Goal: Task Accomplishment & Management: Complete application form

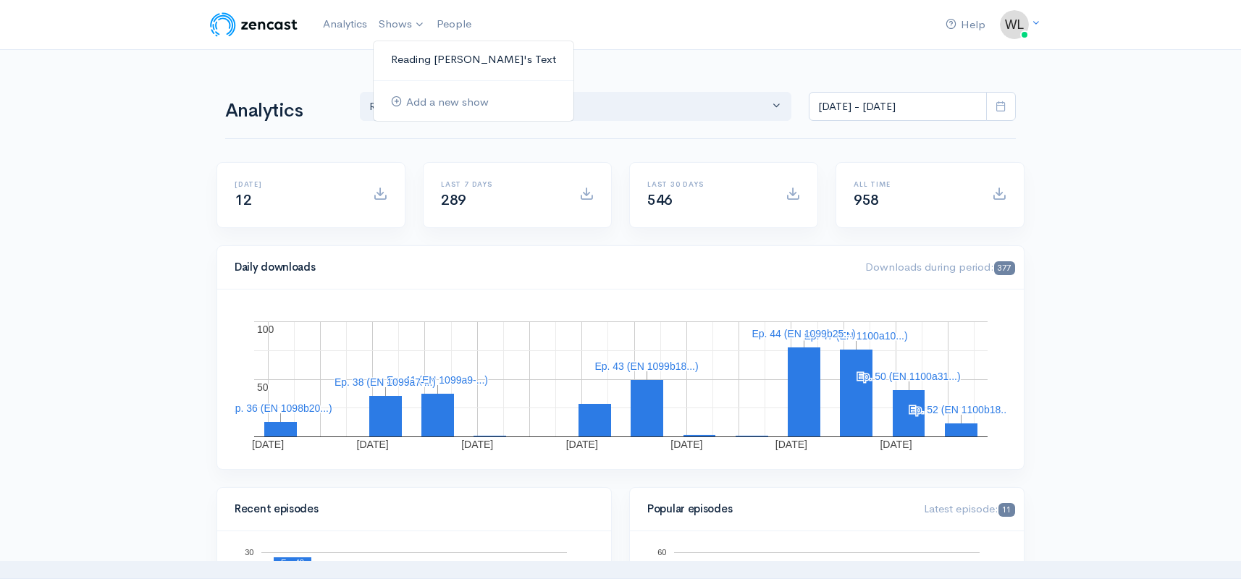
click at [428, 59] on link "Reading [PERSON_NAME]'s Text" at bounding box center [473, 59] width 200 height 25
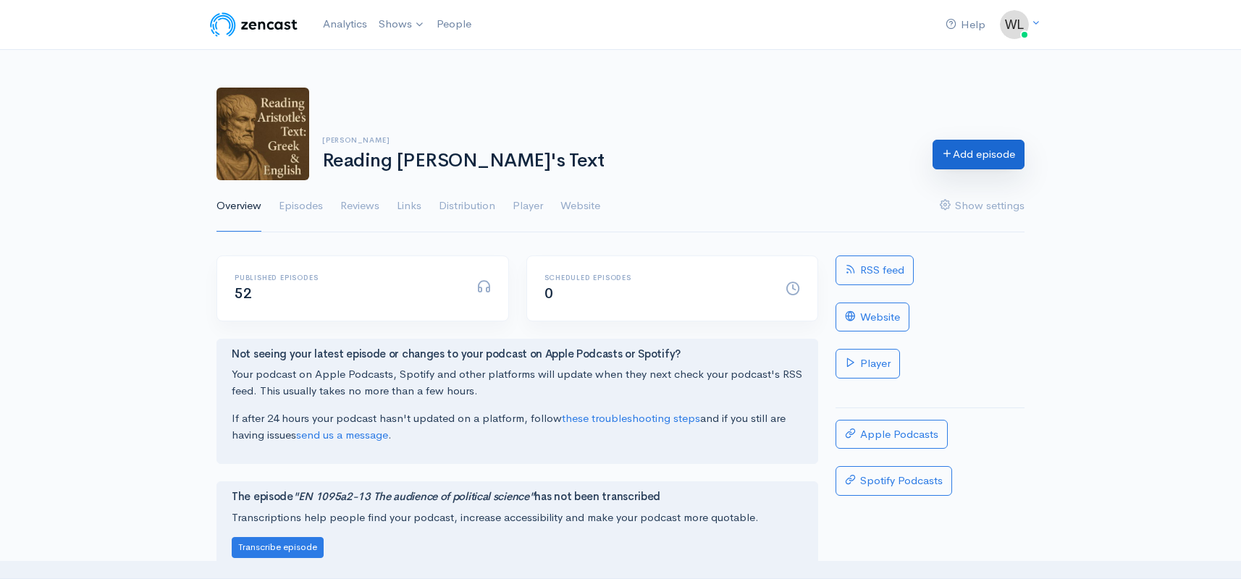
click at [969, 163] on link "Add episode" at bounding box center [978, 155] width 92 height 30
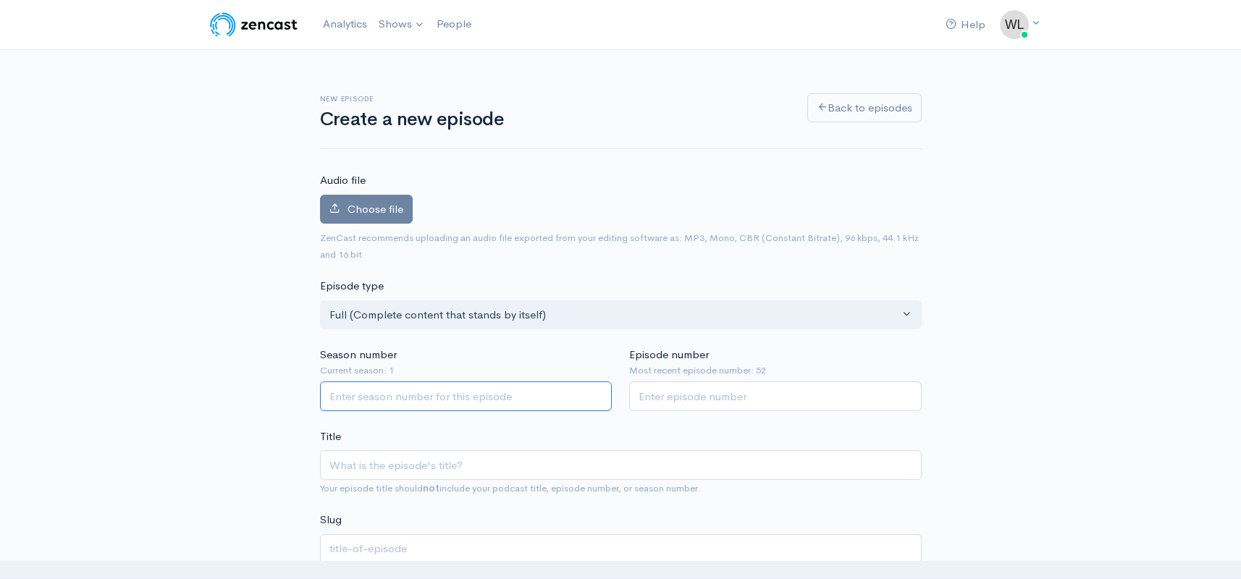
click at [503, 393] on input "Season number" at bounding box center [466, 396] width 292 height 30
type input "1"
click at [715, 391] on input "Episode number" at bounding box center [775, 396] width 292 height 30
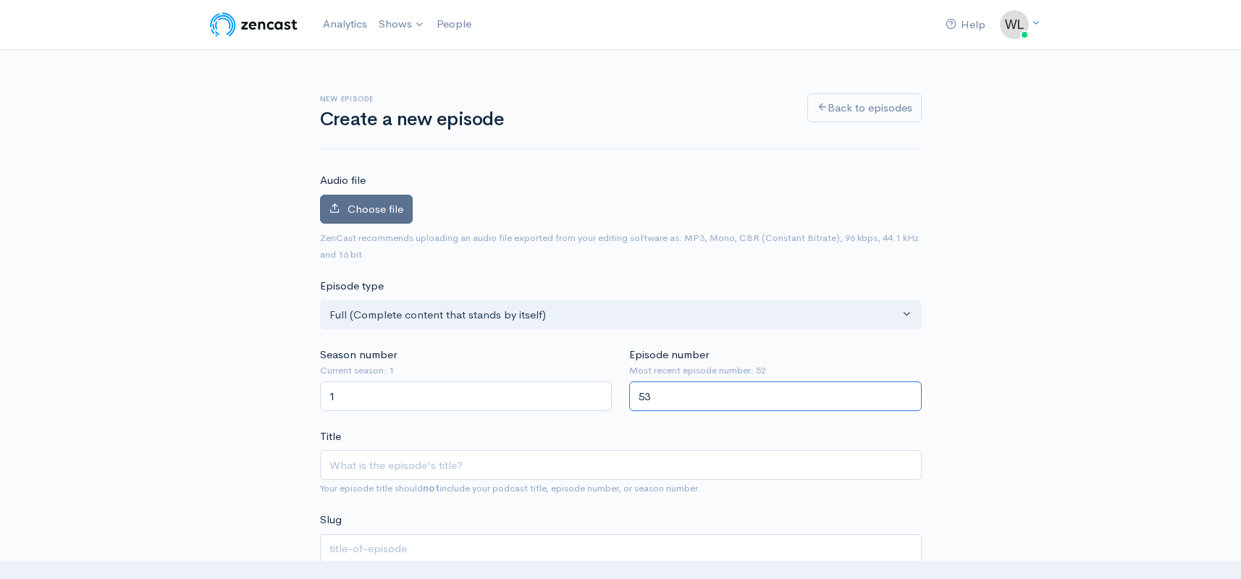
type input "53"
click at [375, 205] on span "Choose file" at bounding box center [375, 209] width 56 height 14
click at [0, 0] on input "Choose file" at bounding box center [0, 0] width 0 height 0
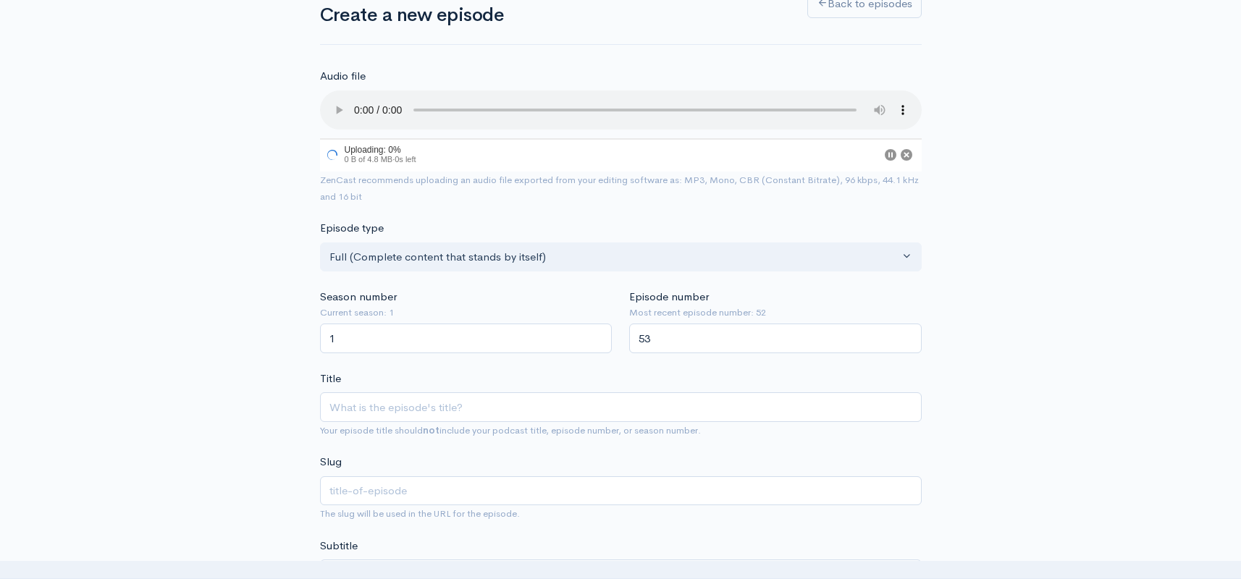
scroll to position [295, 0]
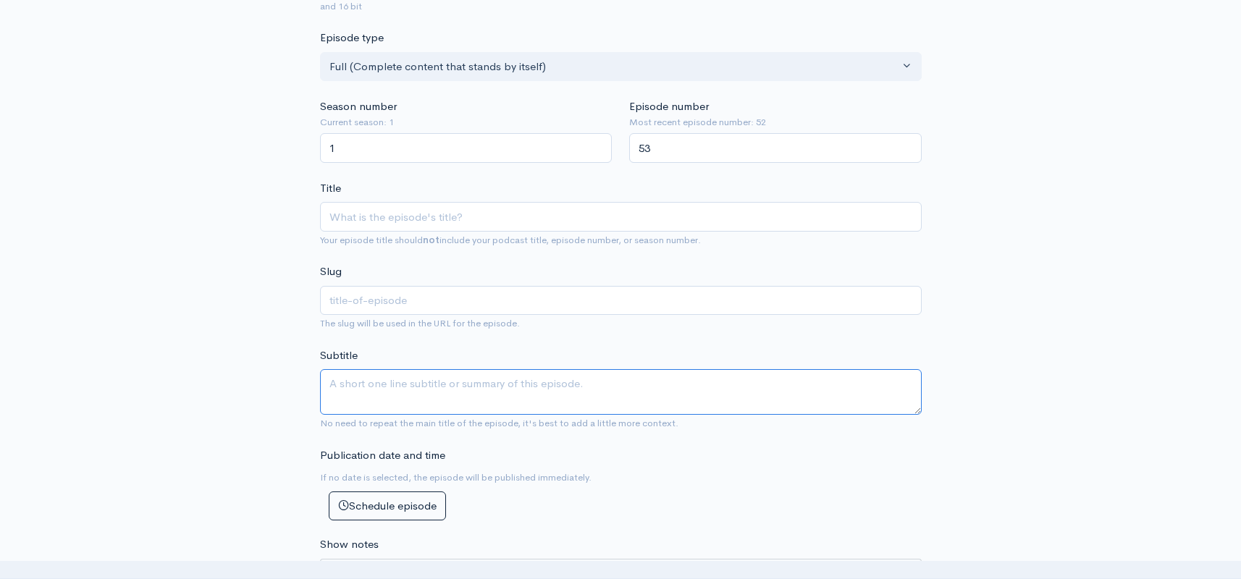
click at [446, 369] on textarea "Subtitle" at bounding box center [620, 392] width 601 height 46
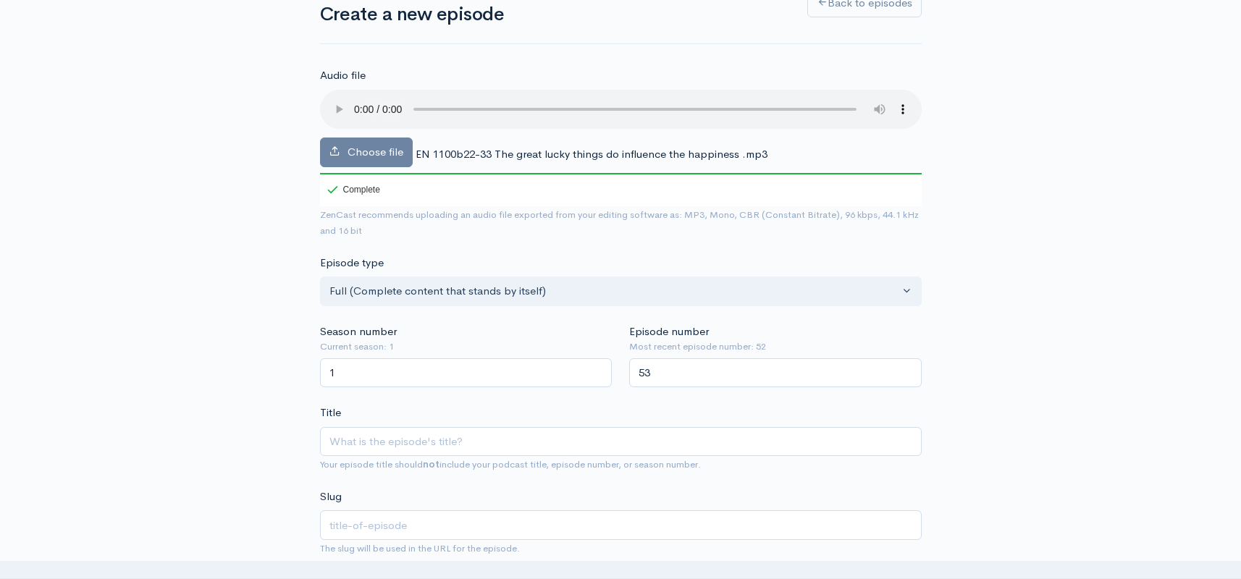
scroll to position [85, 0]
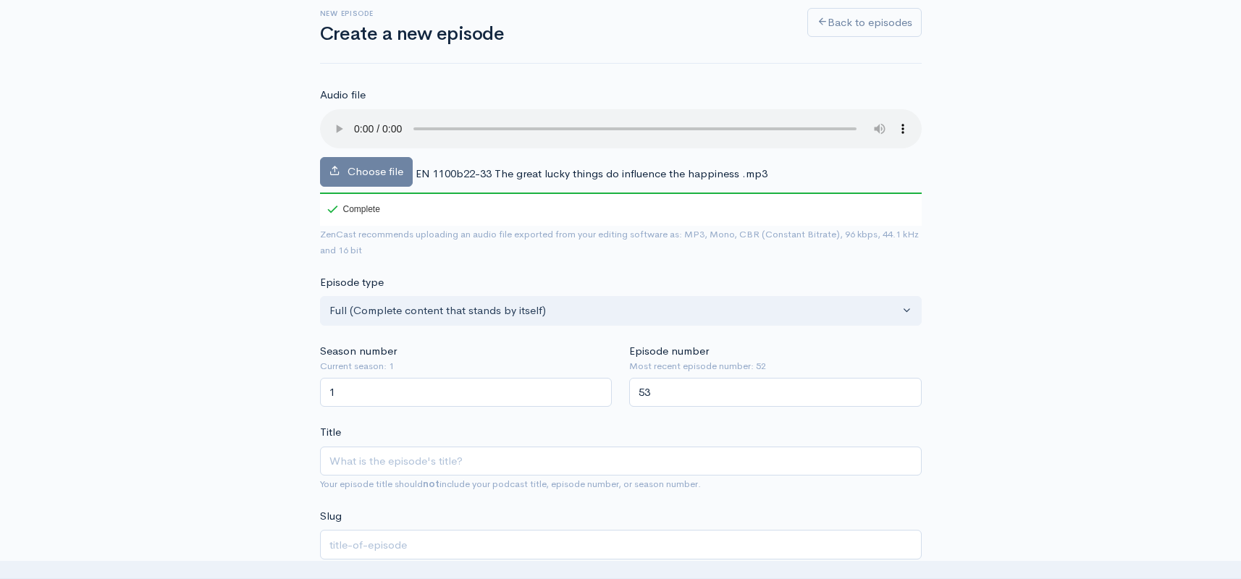
type textarea "But noble birth can make one bear bad luck easily"
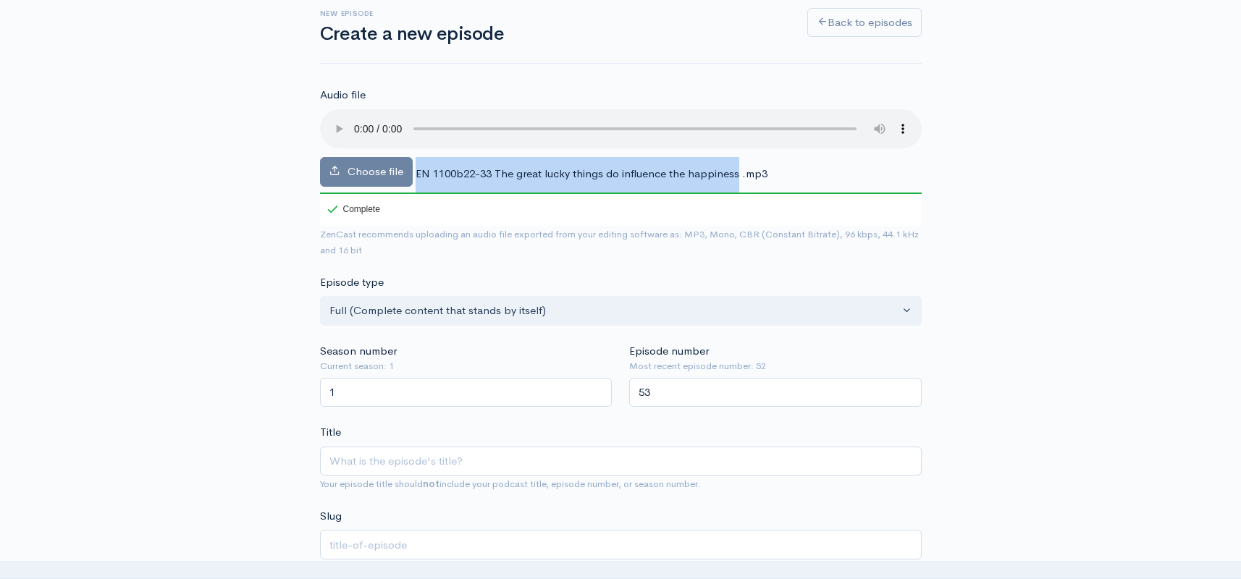
drag, startPoint x: 415, startPoint y: 157, endPoint x: 736, endPoint y: 152, distance: 321.4
click at [736, 166] on span "EN 1100b22-33 The great lucky things do influence the happiness .mp3" at bounding box center [591, 173] width 352 height 14
copy div "EN 1100b22-33 The great lucky things do influence the happiness"
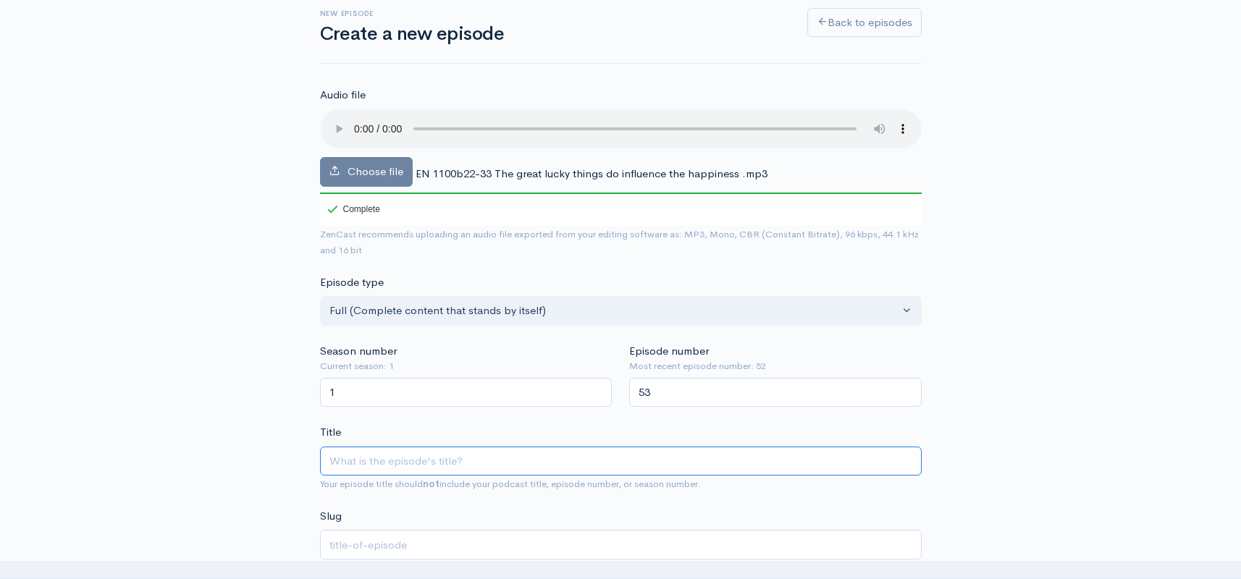
click at [436, 447] on input "Title" at bounding box center [620, 462] width 601 height 30
paste input "EN 1100b22-33 The great lucky things do influence the happiness"
type input "EN 1100b22-33 The great lucky things do influence the happiness"
type input "en-1100b22-33-the-great-lucky-things-do-influence-the-happiness"
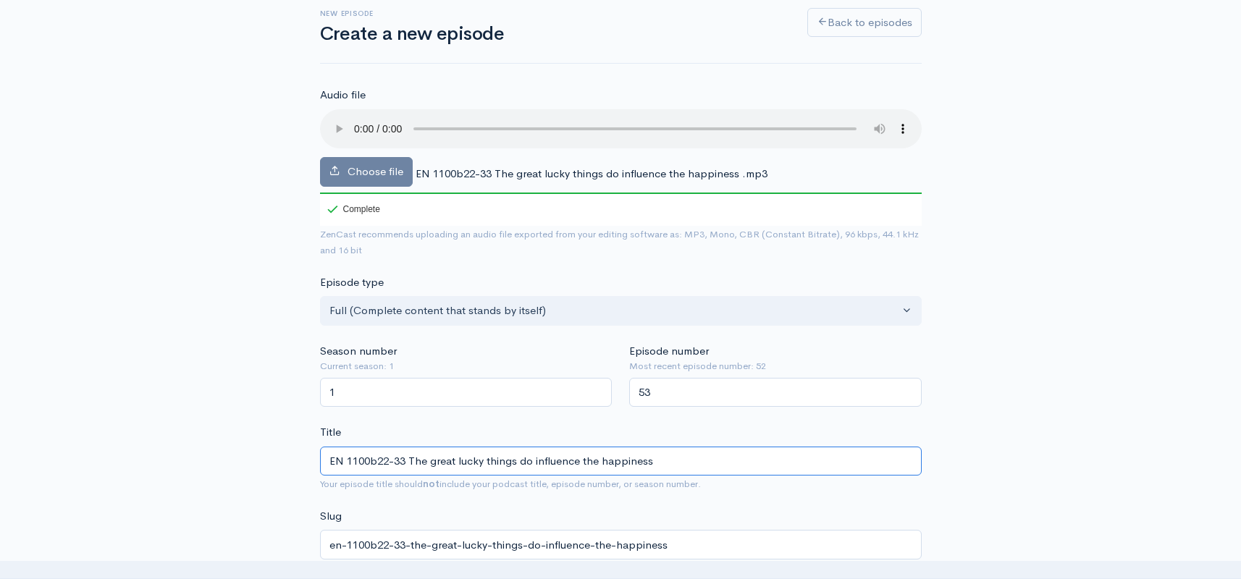
click at [549, 447] on input "EN 1100b22-33 The great lucky things do influence the happiness" at bounding box center [620, 462] width 601 height 30
type input "EN 1100b22-33 The great lucky things do a the happiness"
type input "en-1100b22-33-the-great-lucky-things-do-a-the-happiness"
type input "EN 1100b22-33 The great lucky things do af the happiness"
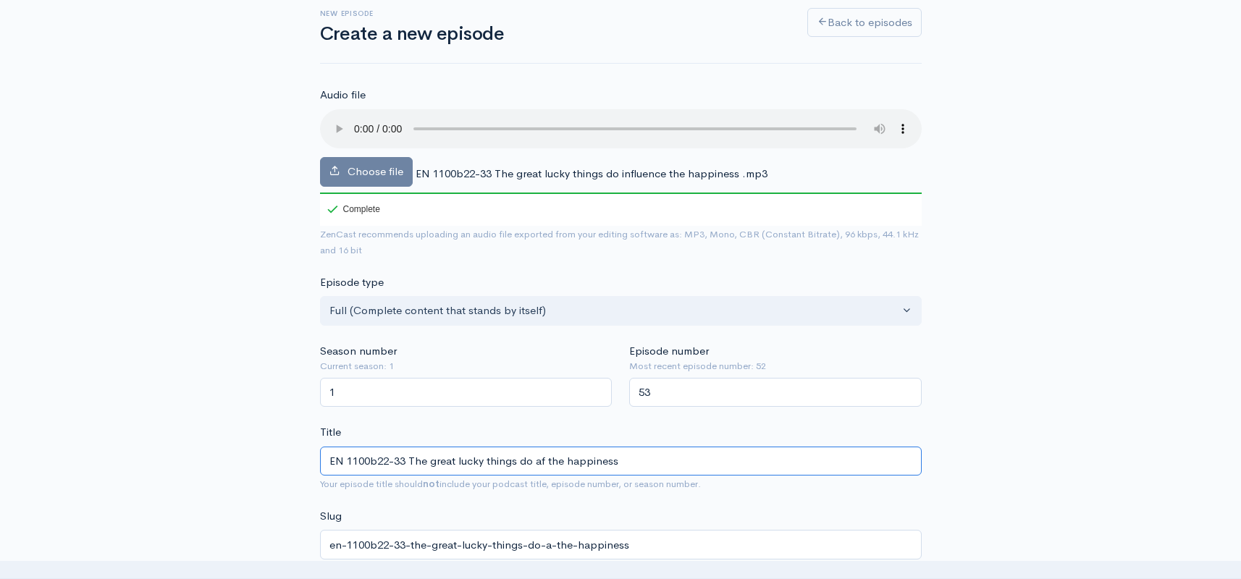
type input "en-1100b22-33-the-great-lucky-things-do-af-the-happiness"
type input "EN 1100b22-33 The great lucky things do affect the happiness"
type input "en-1100b22-33-the-great-lucky-things-do-affect-the-happiness"
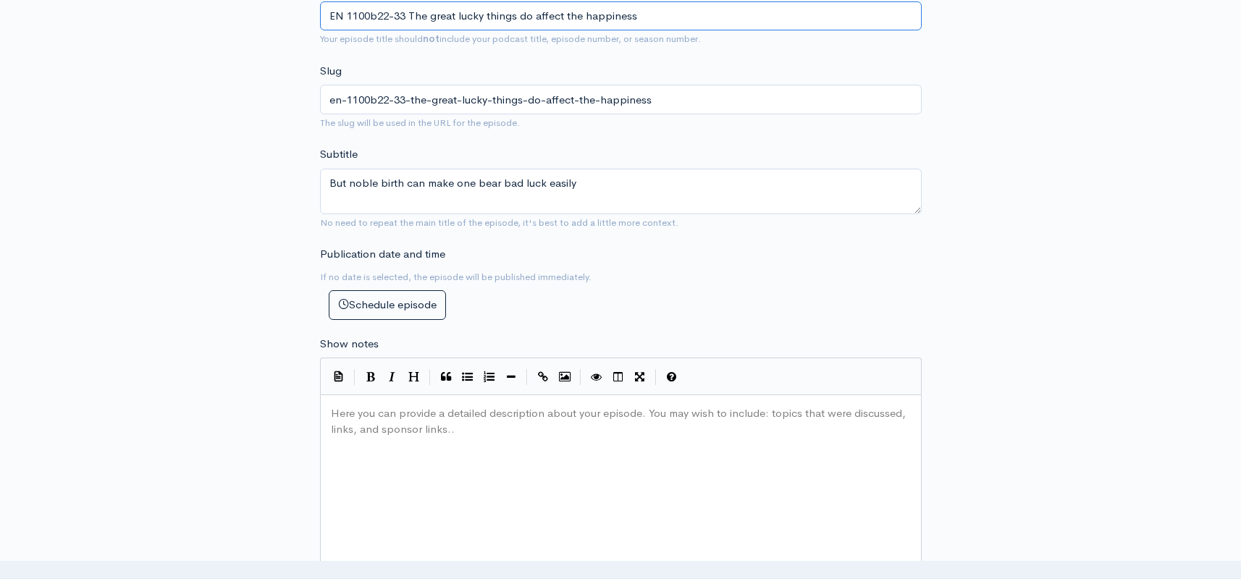
scroll to position [533, 0]
type input "EN 1100b22-33 The great lucky things do affect the happiness"
click at [590, 480] on div "Here you can provide a detailed description about your episode. You may wish to…" at bounding box center [639, 526] width 622 height 253
click at [436, 466] on div "Here you can provide a detailed description about your episode. You may wish to…" at bounding box center [639, 526] width 622 height 253
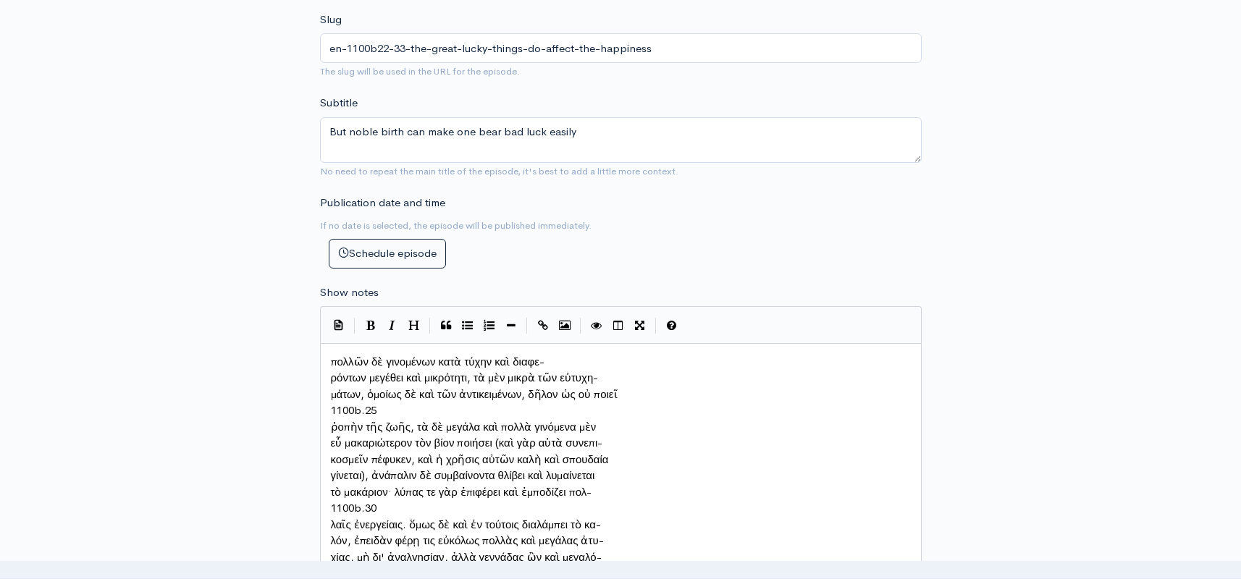
scroll to position [0, 0]
click at [332, 371] on span "ρόντων μεγέθει καὶ μικρότητι, τὰ μὲν μικρὰ τῶν εὐτυχη-" at bounding box center [465, 378] width 268 height 14
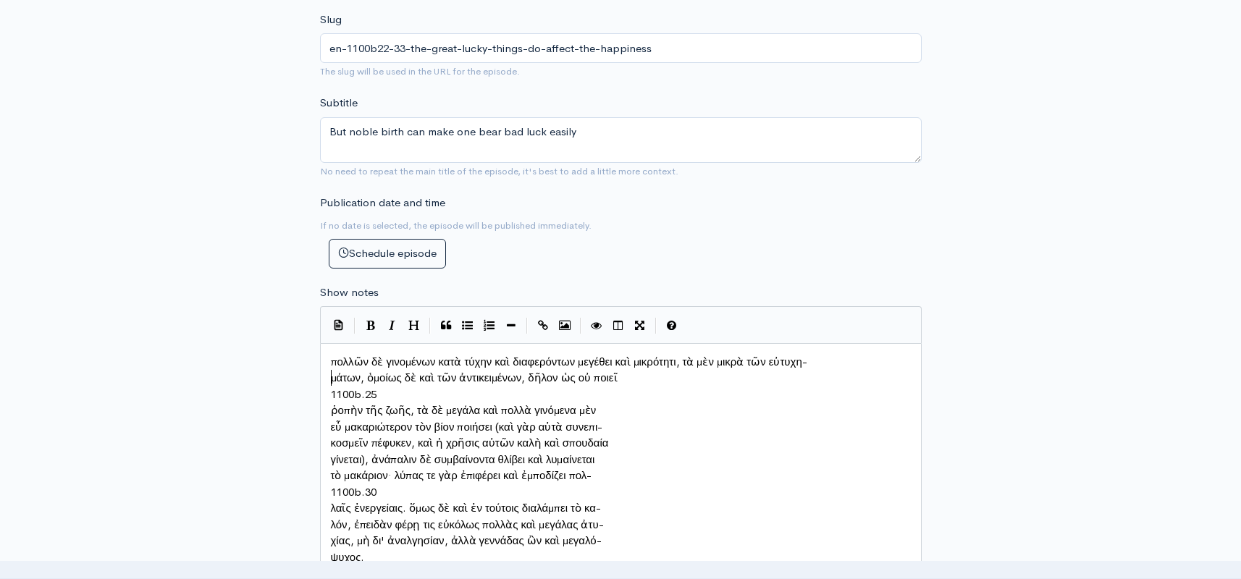
click at [331, 371] on span "μάτων, ὁμοίως δὲ καὶ τῶν ἀντικειμένων, δῆλον ὡς οὐ ποιεῖ" at bounding box center [474, 378] width 287 height 14
type textarea "1100b.25"
drag, startPoint x: 383, startPoint y: 384, endPoint x: 315, endPoint y: 383, distance: 68.0
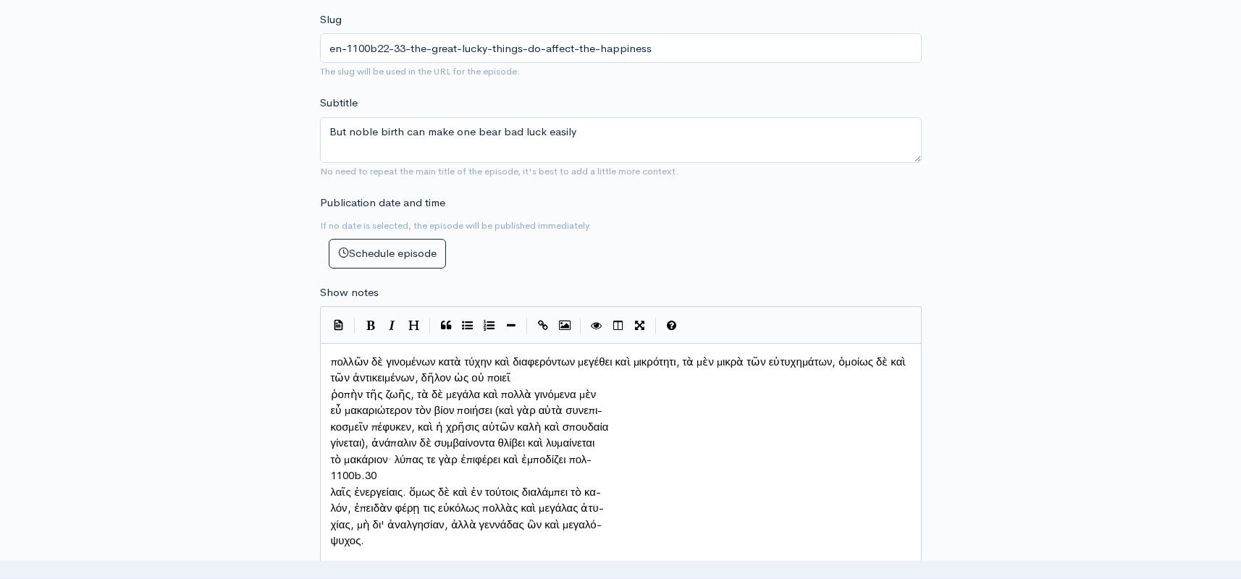
scroll to position [582, 1]
click at [328, 387] on pre "ῥοπὴν τῆς ζωῆς, τὰ δὲ μεγάλα καὶ πολλὰ γινόμενα μὲν" at bounding box center [621, 395] width 586 height 17
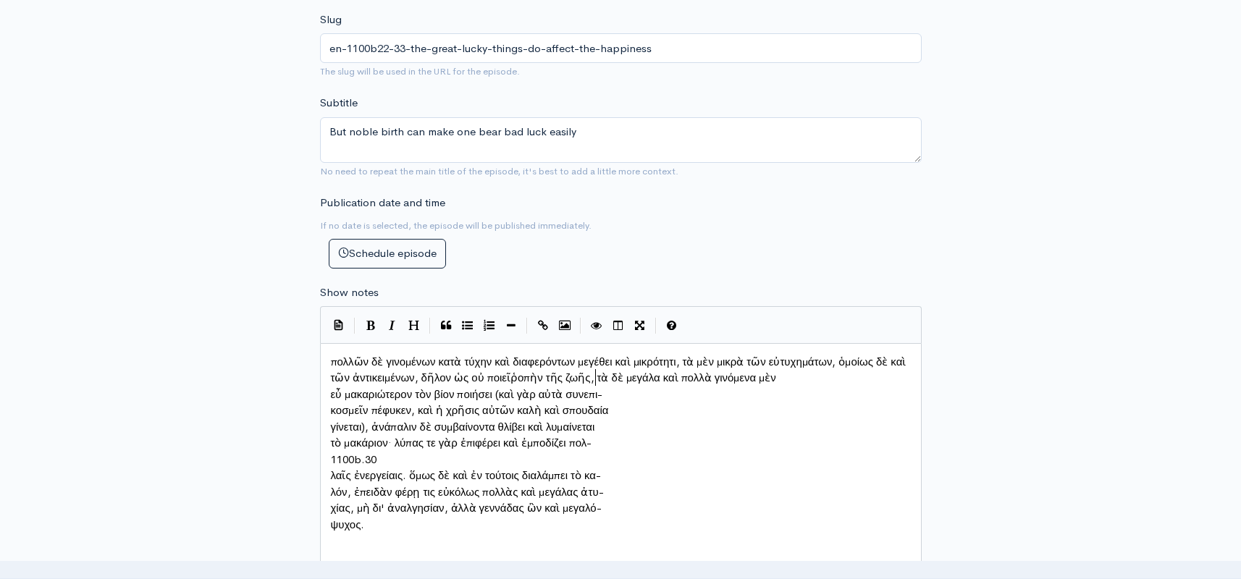
scroll to position [7, 3]
click at [329, 387] on pre "εὖ μακαριώτερον τὸν βίον ποιήσει (καὶ γὰρ αὐτὰ συνεπι-" at bounding box center [621, 395] width 586 height 17
click at [331, 403] on span "κοσμεῖν πέφυκεν, καὶ ἡ χρῆσις αὐτῶν καλὴ καὶ σπουδαία" at bounding box center [470, 410] width 278 height 14
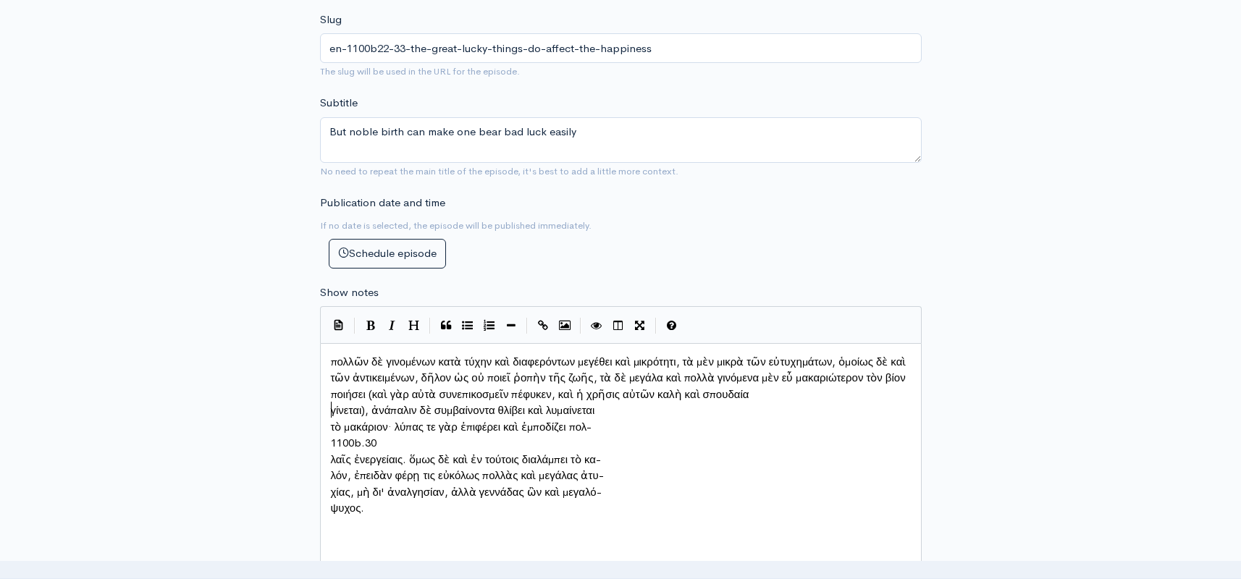
click at [331, 403] on span "γίνεται), ἀνάπαλιν δὲ συμβαίνοντα θλίβει καὶ λυμαίνεται" at bounding box center [463, 410] width 264 height 14
click at [329, 419] on pre "τὸ μακάριον· λύπας τε γὰρ ἐπιφέρει καὶ ἐμποδίζει πολ-" at bounding box center [621, 427] width 586 height 17
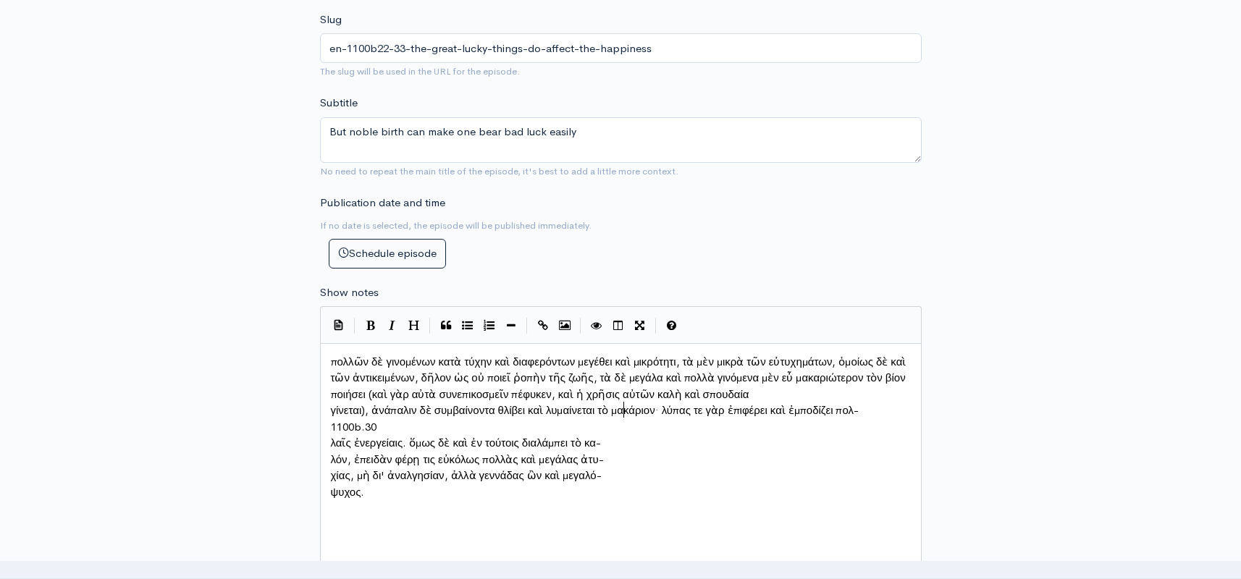
scroll to position [7, 3]
type textarea "1100b.30"
drag, startPoint x: 390, startPoint y: 423, endPoint x: 328, endPoint y: 418, distance: 62.5
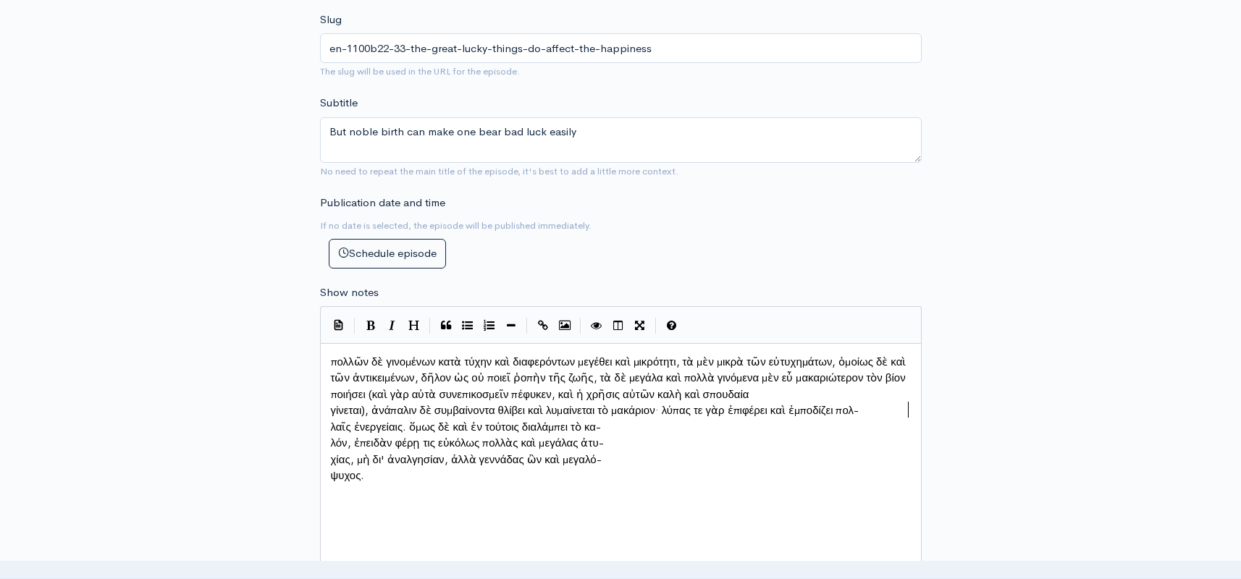
click at [329, 421] on pre "λαῖς ἐνεργείαις. ὅμως δὲ καὶ ἐν τούτοις διαλάμπει τὸ κα-" at bounding box center [621, 427] width 586 height 17
click at [328, 435] on pre "λόν, ἐπειδὰν φέρῃ τις εὐκόλως πολλὰς καὶ μεγάλας ἀτυ-" at bounding box center [621, 443] width 586 height 17
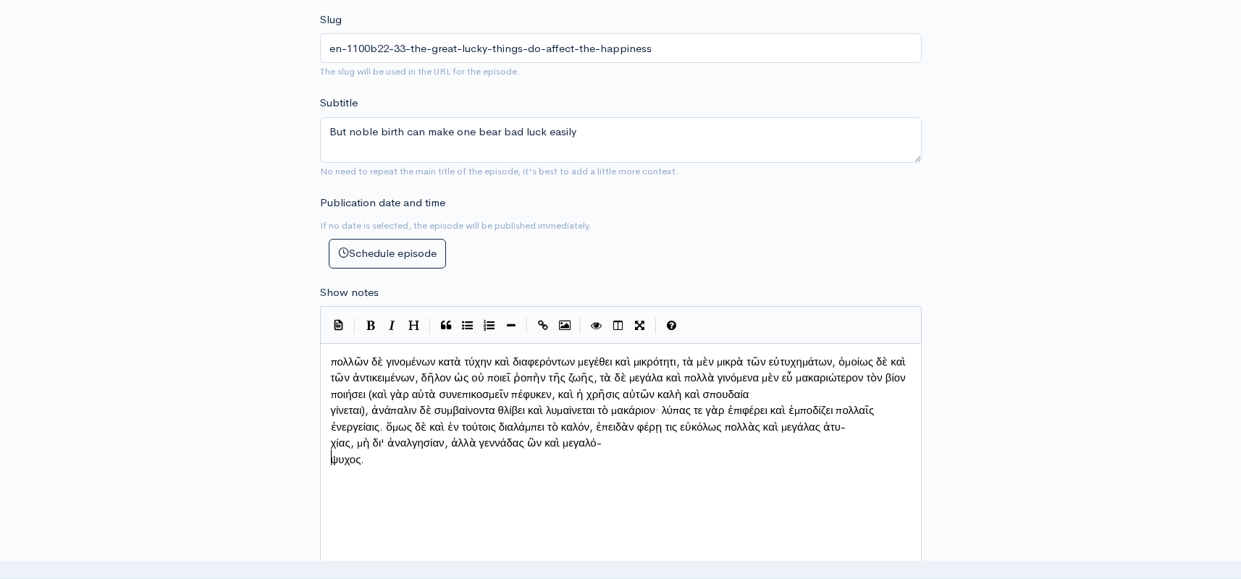
click at [328, 451] on pre "χίας, μὴ δι' ἀναλγησίαν, ἀλλὰ γεννάδας ὢν καὶ μεγαλό-" at bounding box center [621, 443] width 586 height 17
click at [331, 454] on span "ψυχος." at bounding box center [348, 459] width 34 height 14
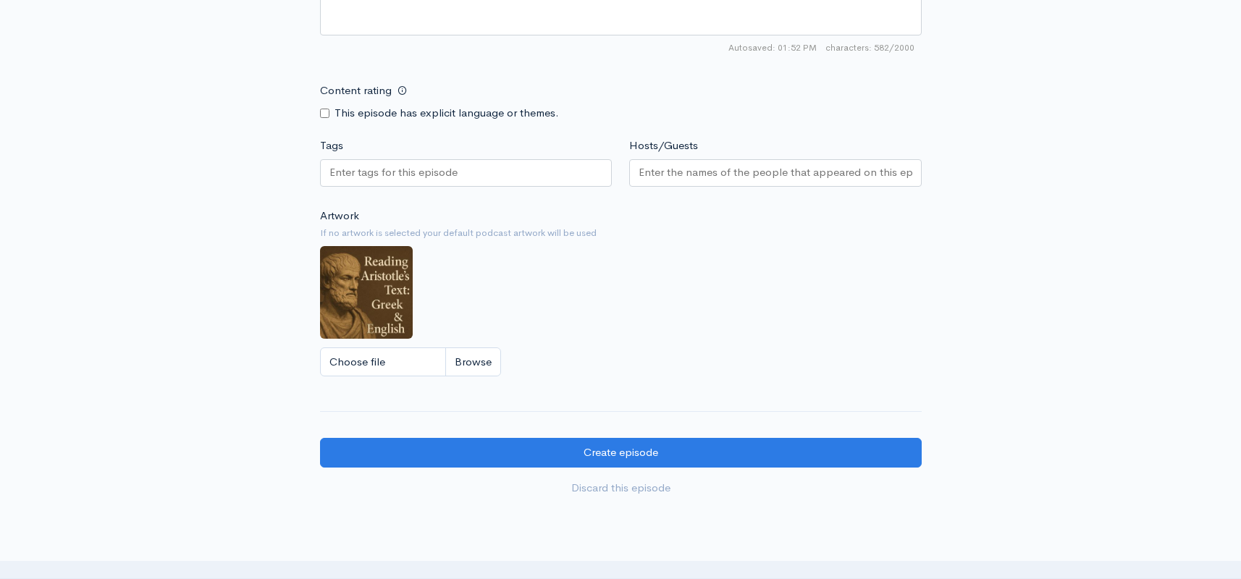
scroll to position [1123, 0]
click at [444, 176] on div at bounding box center [466, 173] width 292 height 28
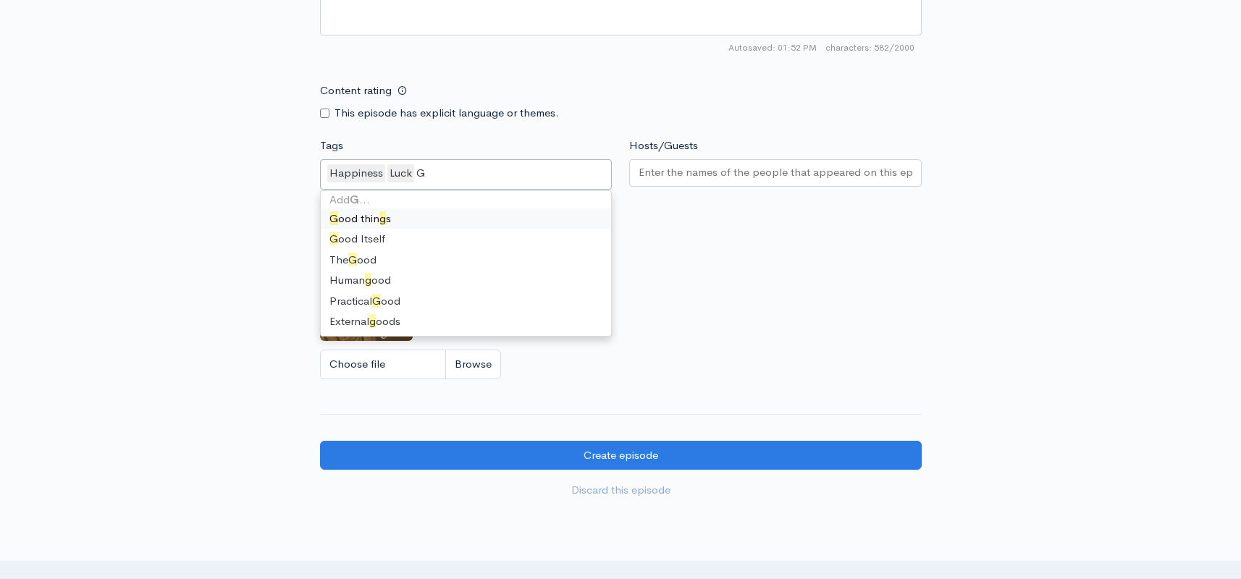
scroll to position [0, 0]
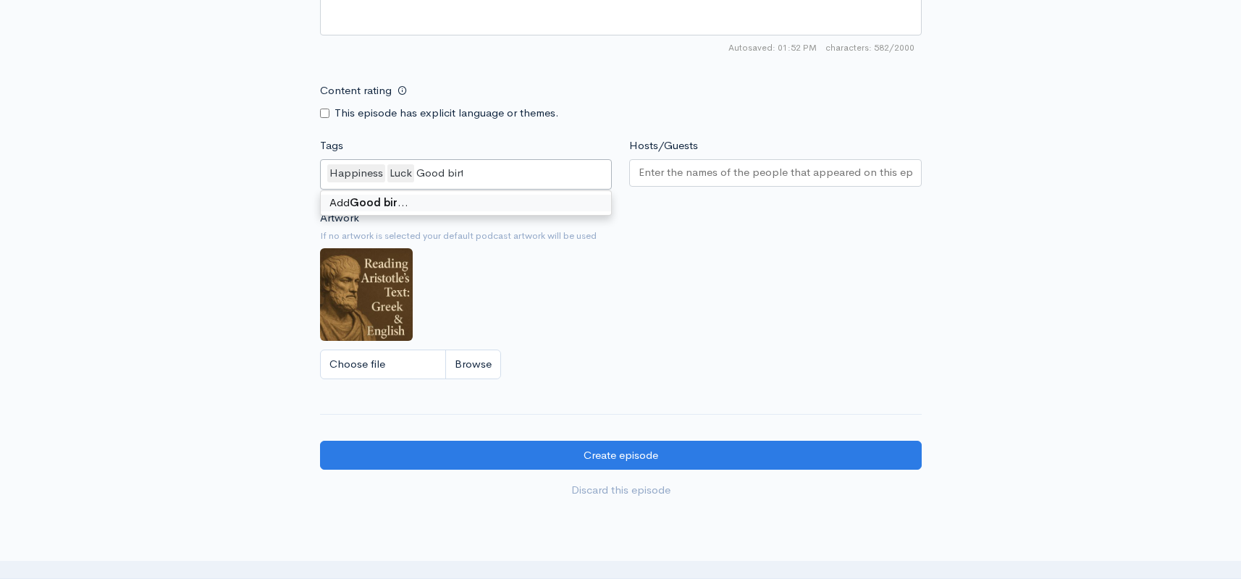
type input "Good birth"
click at [873, 242] on div "Artwork If no artwork is selected your default podcast artwork will be used Cho…" at bounding box center [620, 299] width 601 height 178
click at [727, 177] on div at bounding box center [775, 173] width 292 height 28
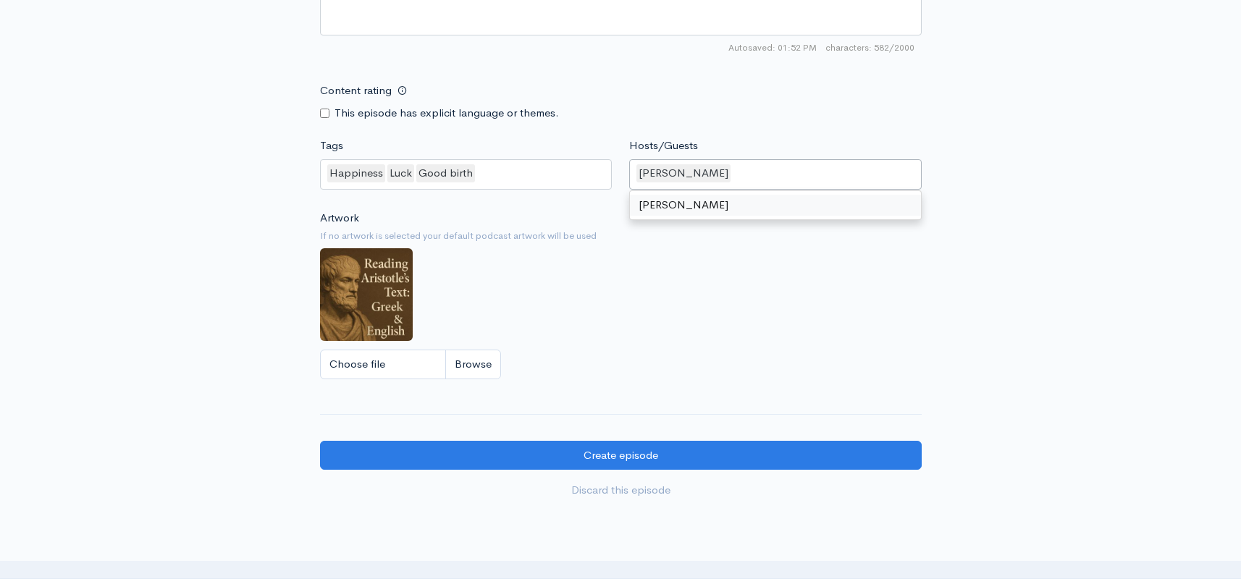
click at [743, 285] on div "Artwork If no artwork is selected your default podcast artwork will be used Cho…" at bounding box center [620, 299] width 601 height 178
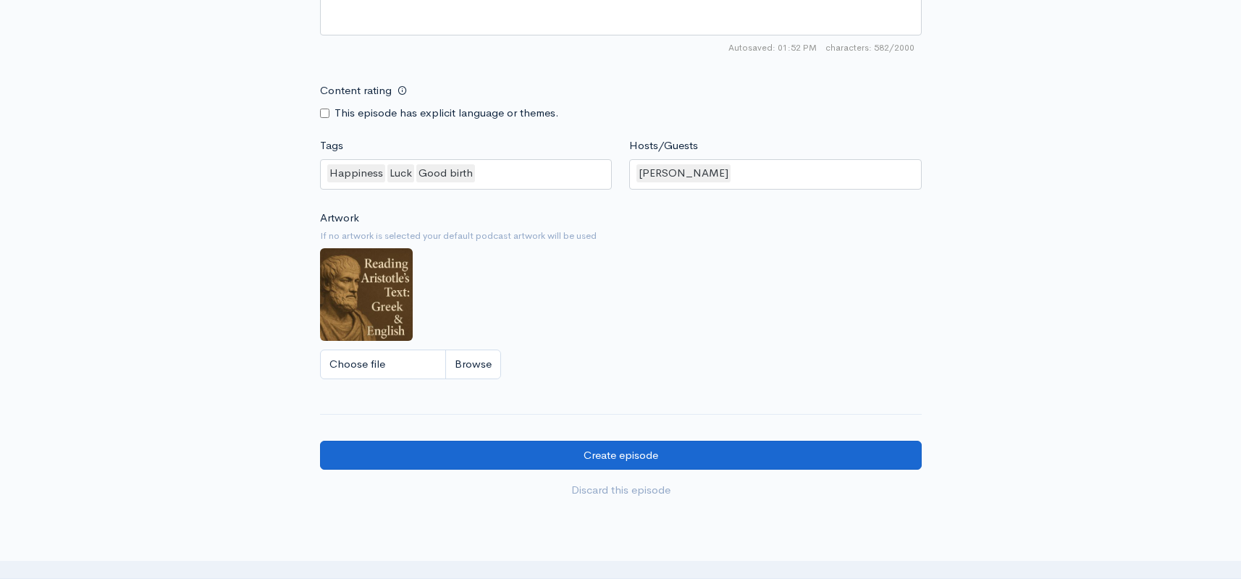
click at [656, 448] on input "Create episode" at bounding box center [620, 456] width 601 height 30
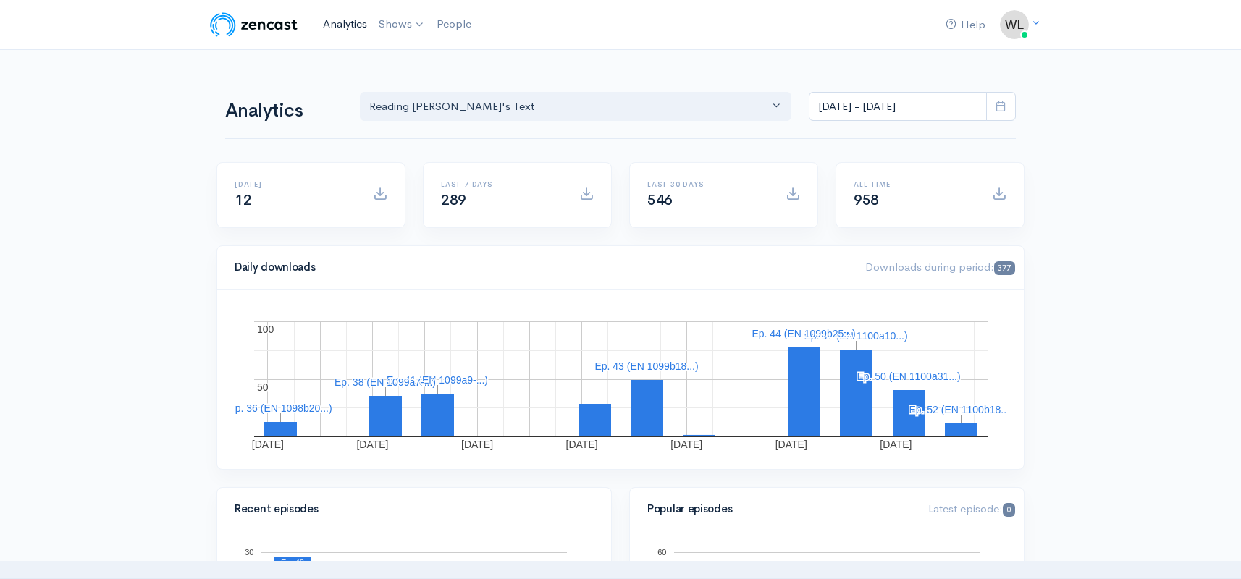
click at [339, 22] on link "Analytics" at bounding box center [345, 24] width 56 height 31
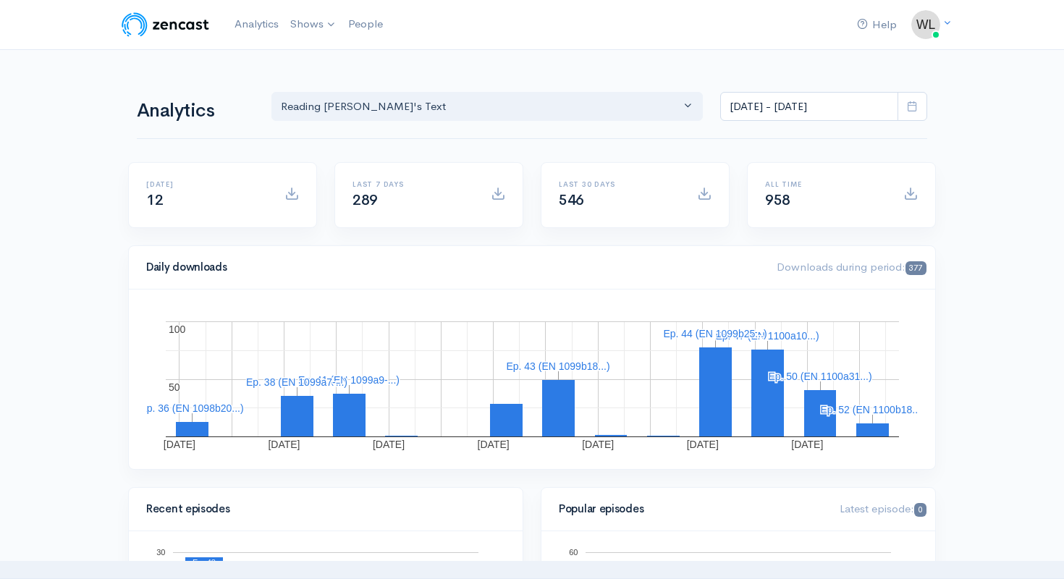
click at [233, 126] on div "Analytics Reading [PERSON_NAME]'s Text Reading [PERSON_NAME]'s Text [DATE] - [D…" at bounding box center [532, 104] width 790 height 69
click at [253, 23] on link "Analytics" at bounding box center [257, 24] width 56 height 31
click at [256, 27] on link "Analytics" at bounding box center [257, 24] width 56 height 31
click at [250, 22] on link "Analytics" at bounding box center [257, 24] width 56 height 31
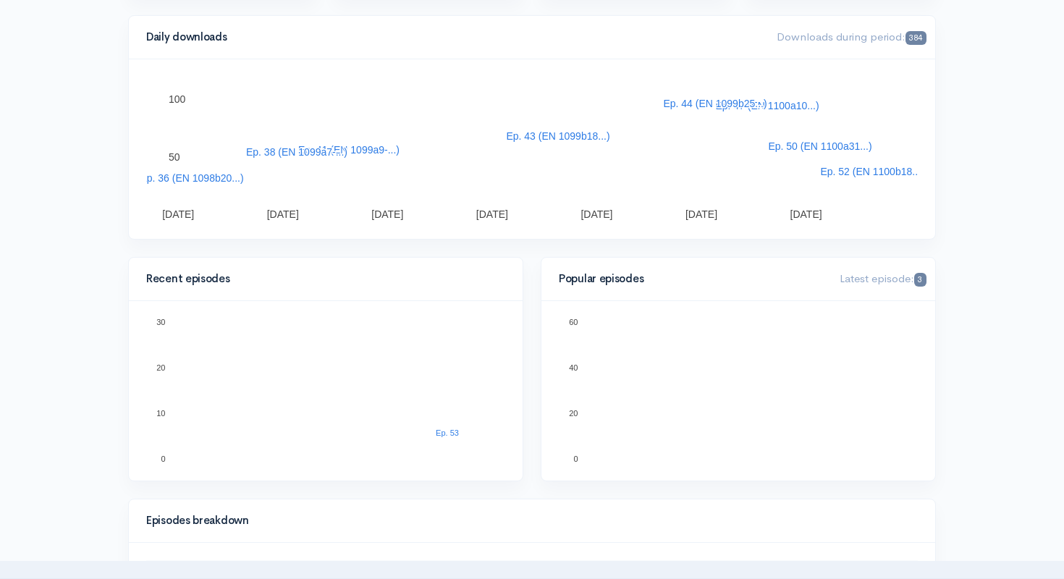
scroll to position [231, 0]
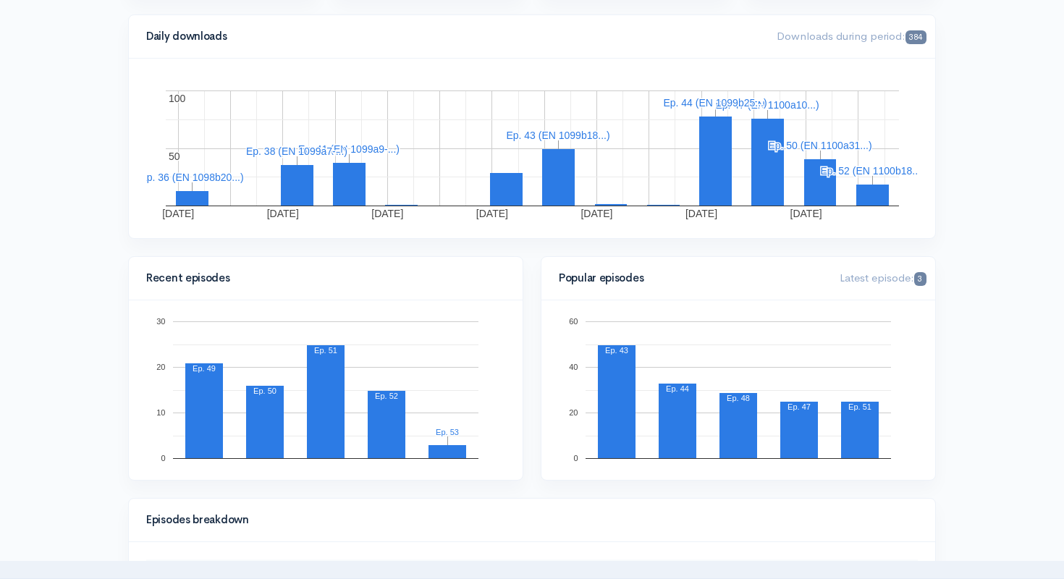
click at [352, 153] on rect "A chart." at bounding box center [348, 149] width 101 height 10
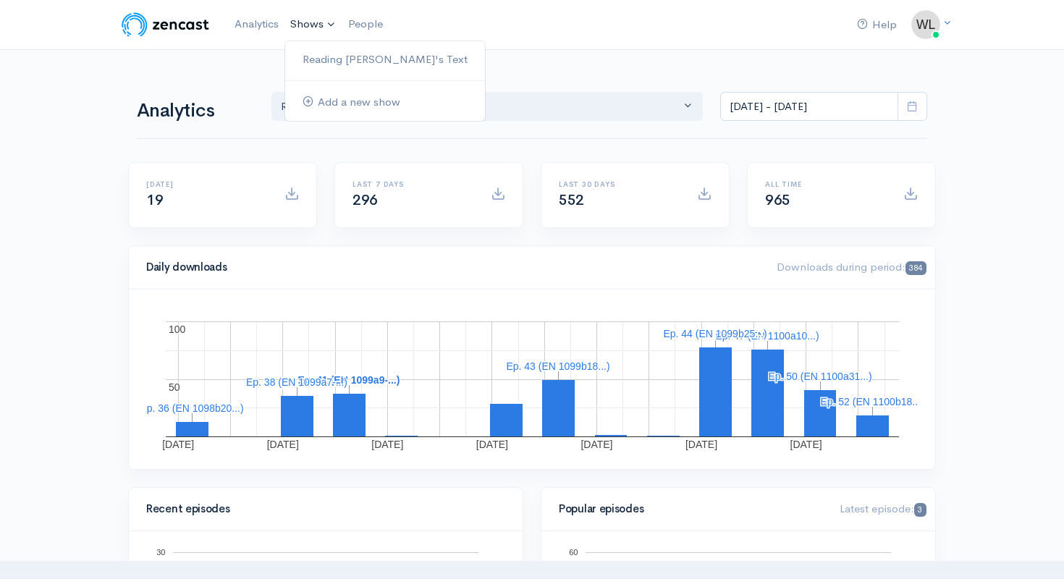
scroll to position [0, 0]
click at [265, 25] on link "Analytics" at bounding box center [257, 24] width 56 height 31
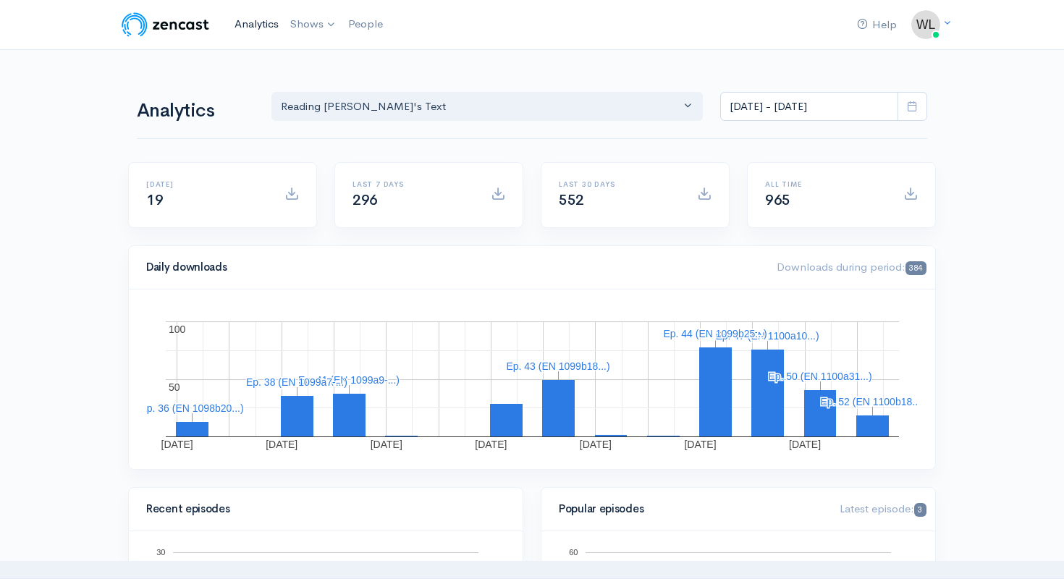
click at [243, 20] on link "Analytics" at bounding box center [257, 24] width 56 height 31
click at [241, 26] on link "Analytics" at bounding box center [257, 24] width 56 height 31
click at [253, 27] on link "Analytics" at bounding box center [257, 24] width 56 height 31
click at [260, 28] on link "Analytics" at bounding box center [257, 24] width 56 height 31
click at [246, 23] on link "Analytics" at bounding box center [257, 24] width 56 height 31
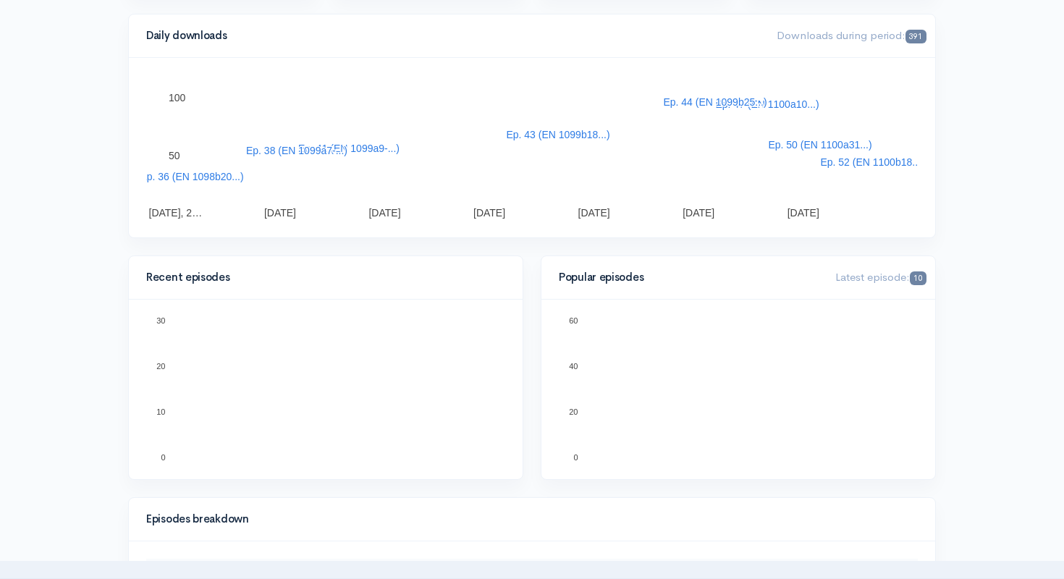
scroll to position [415, 0]
